Goal: Information Seeking & Learning: Understand process/instructions

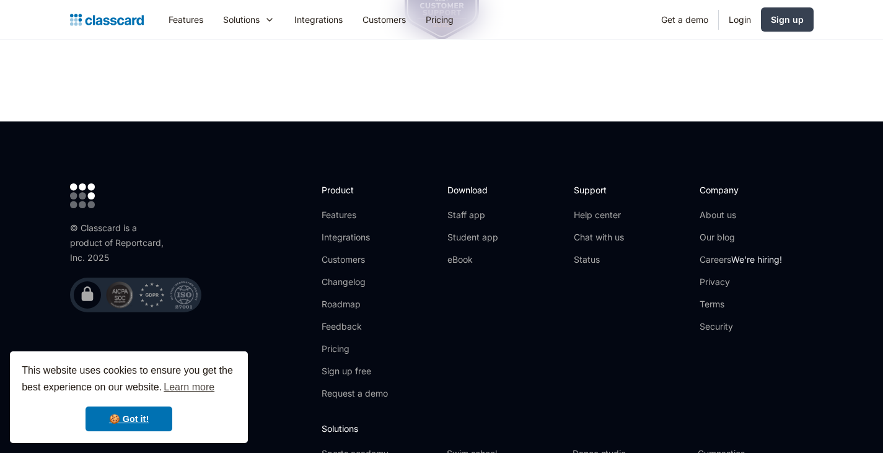
scroll to position [4191, 0]
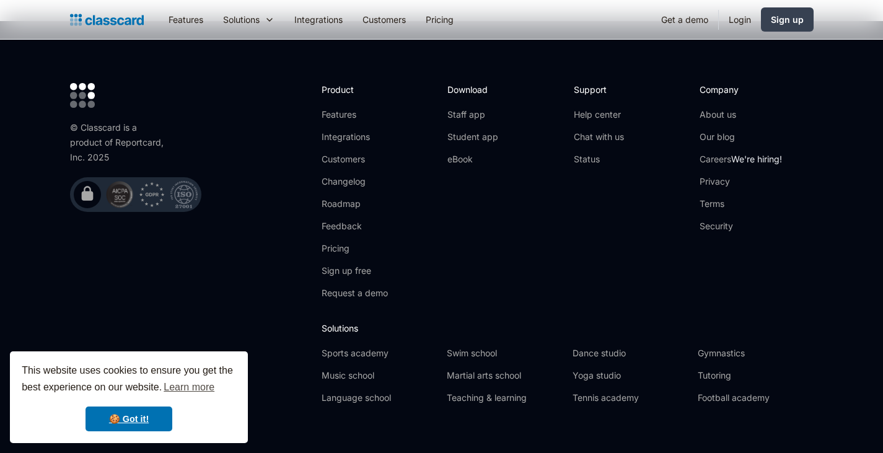
drag, startPoint x: 892, startPoint y: 39, endPoint x: 892, endPoint y: 482, distance: 443.2
click at [719, 198] on link "Terms" at bounding box center [741, 204] width 82 height 12
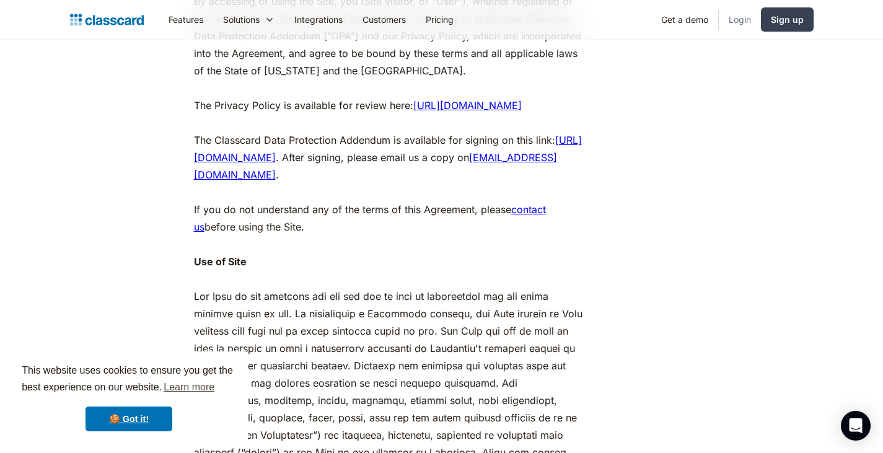
scroll to position [1727, 0]
